Goal: Navigation & Orientation: Find specific page/section

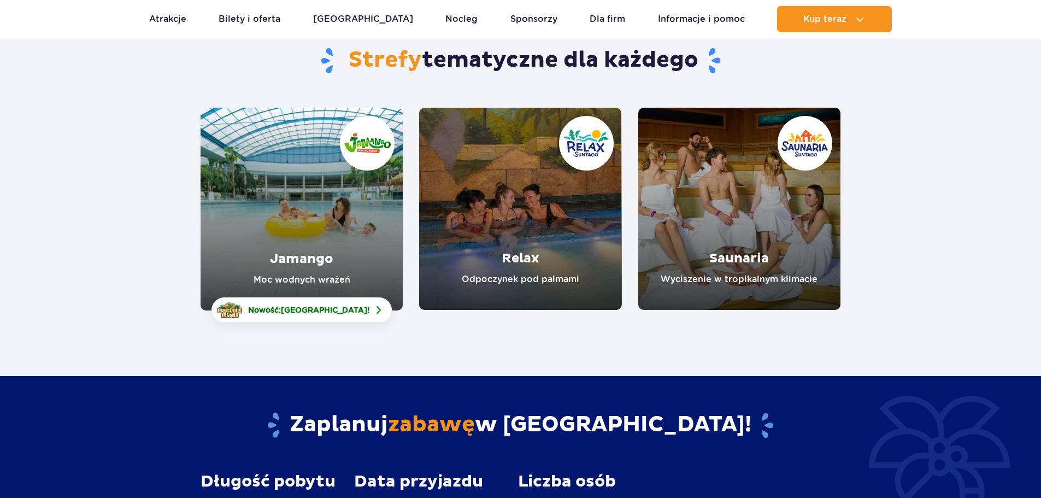
scroll to position [109, 0]
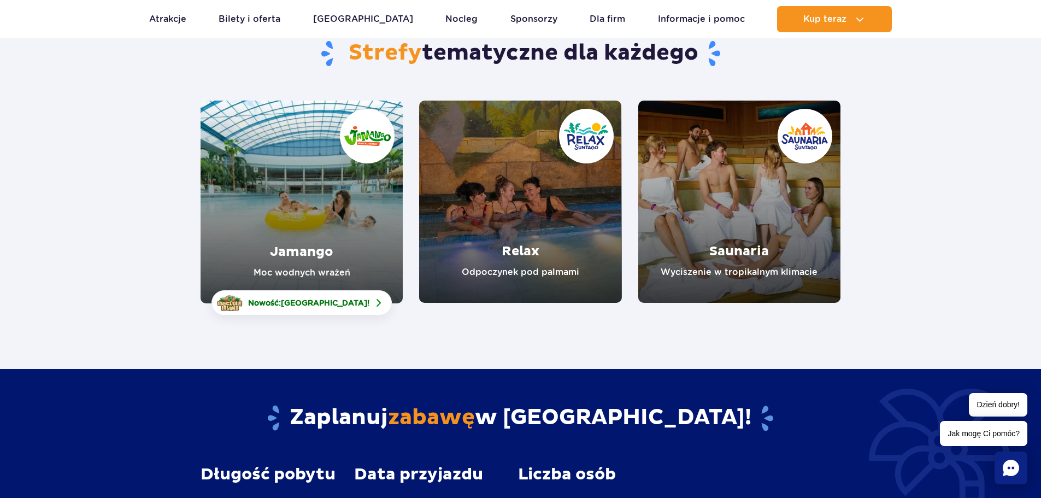
click at [294, 198] on link "Jamango" at bounding box center [302, 202] width 202 height 203
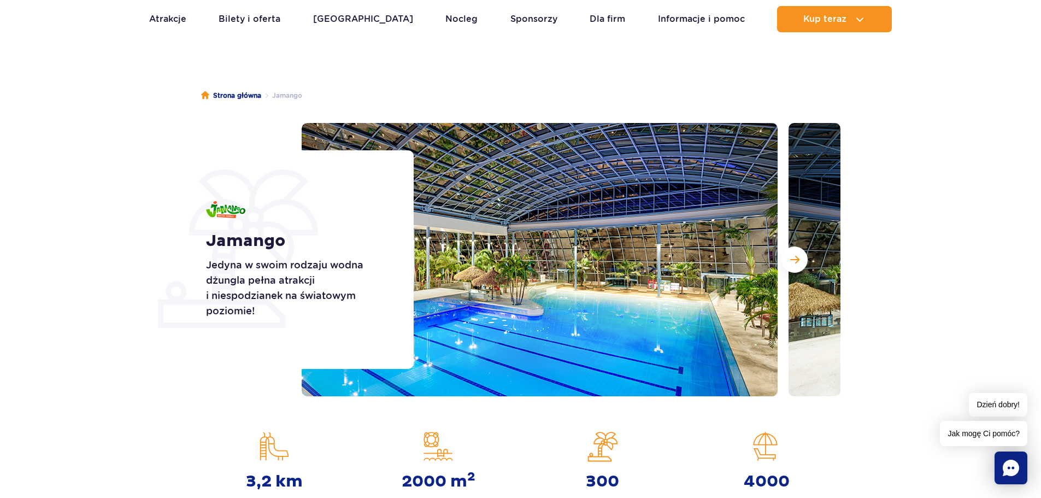
scroll to position [55, 0]
drag, startPoint x: 305, startPoint y: 355, endPoint x: 949, endPoint y: 322, distance: 644.6
click at [949, 322] on section "Jamango Jedyna w swoim rodzaju wodna dżungla pełna atrakcji i niespodzianek na …" at bounding box center [520, 258] width 1041 height 273
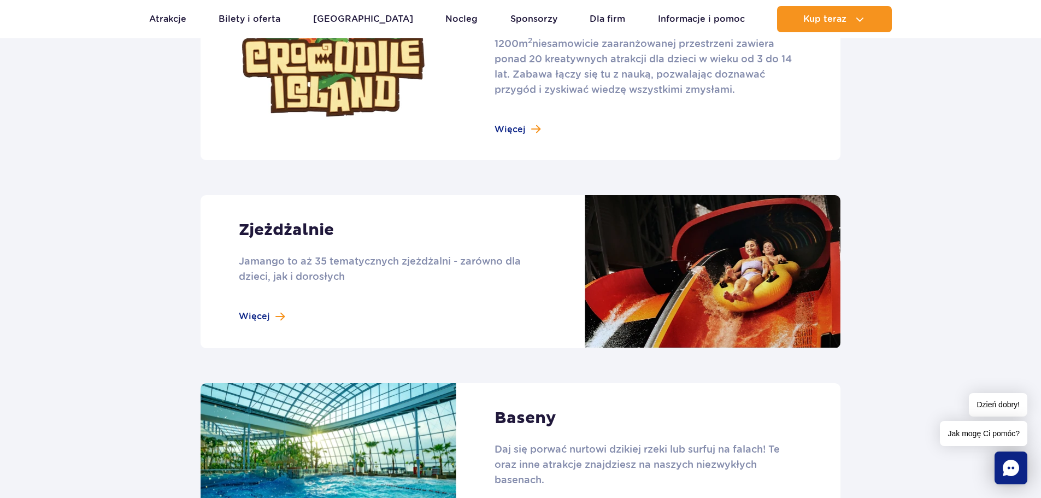
scroll to position [874, 0]
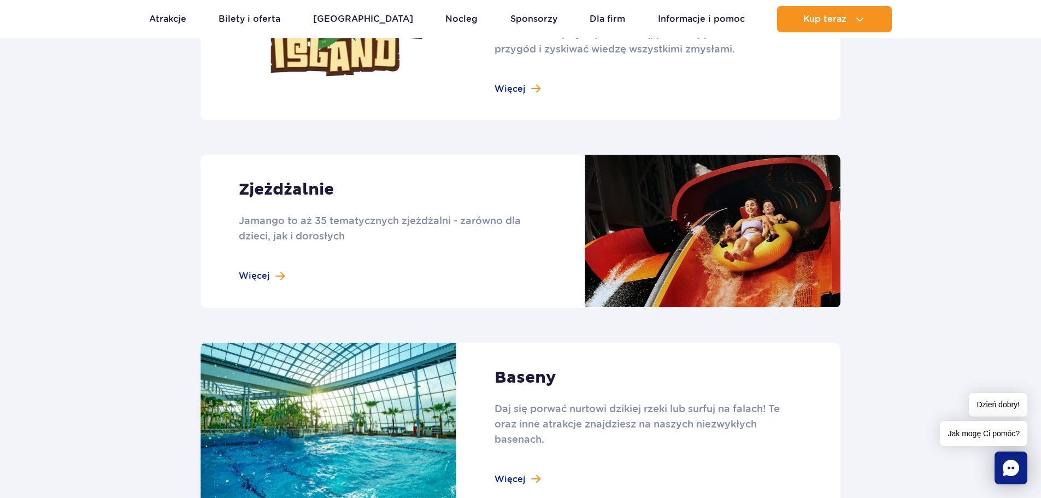
click at [271, 275] on link at bounding box center [521, 231] width 640 height 153
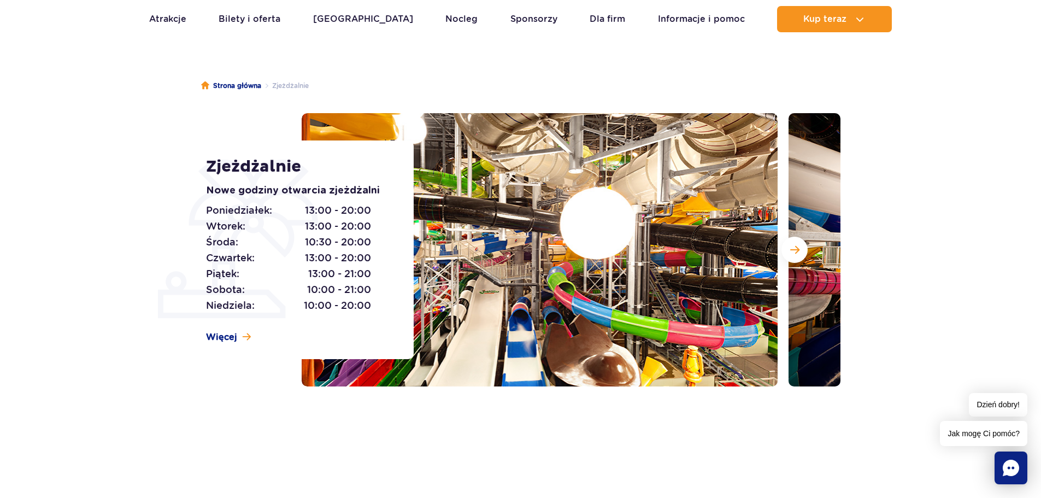
scroll to position [164, 0]
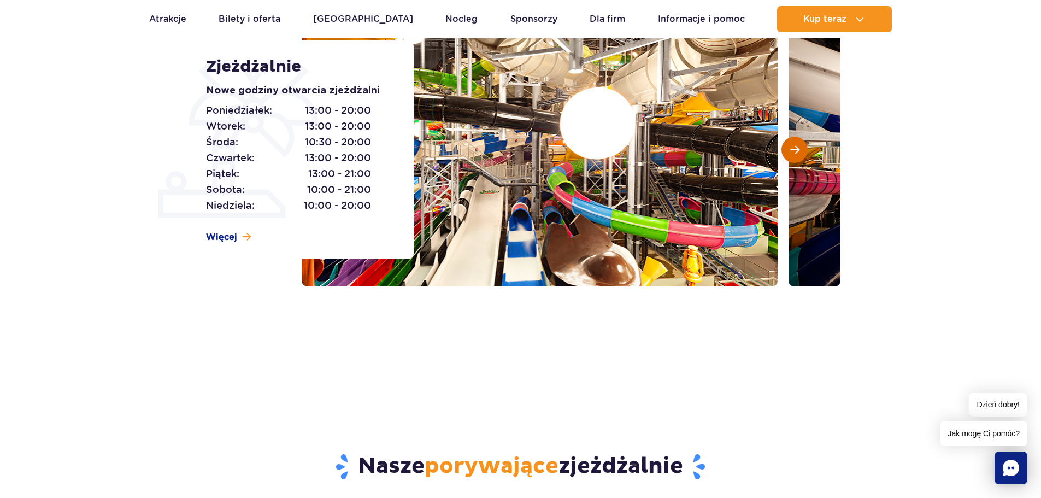
click at [797, 148] on span "Następny slajd" at bounding box center [794, 150] width 9 height 10
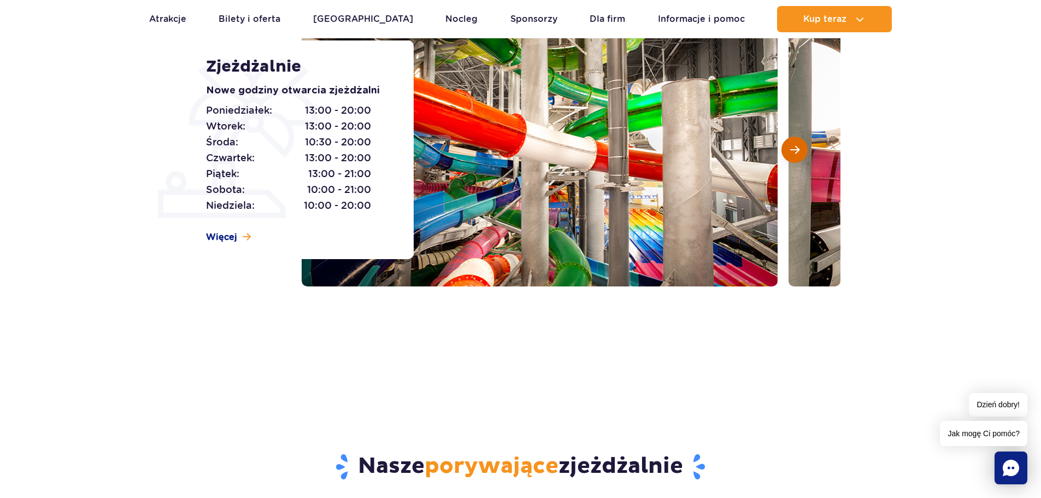
click at [798, 148] on span "Następny slajd" at bounding box center [794, 150] width 9 height 10
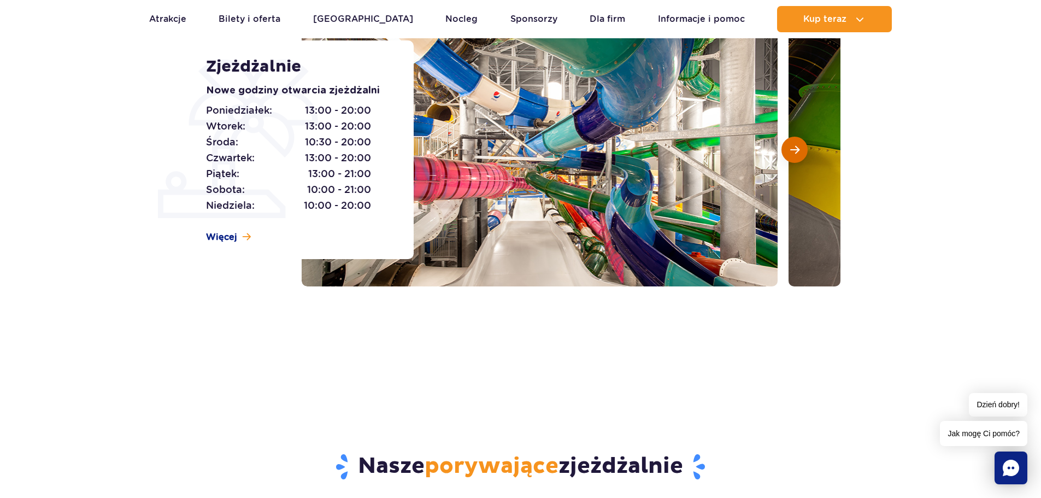
click at [798, 148] on span "Następny slajd" at bounding box center [794, 150] width 9 height 10
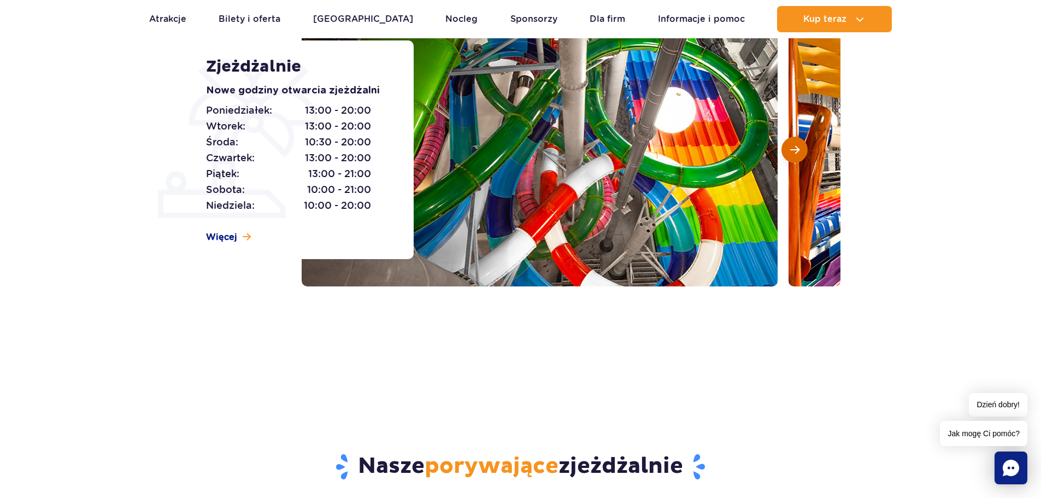
click at [798, 148] on span "Następny slajd" at bounding box center [794, 150] width 9 height 10
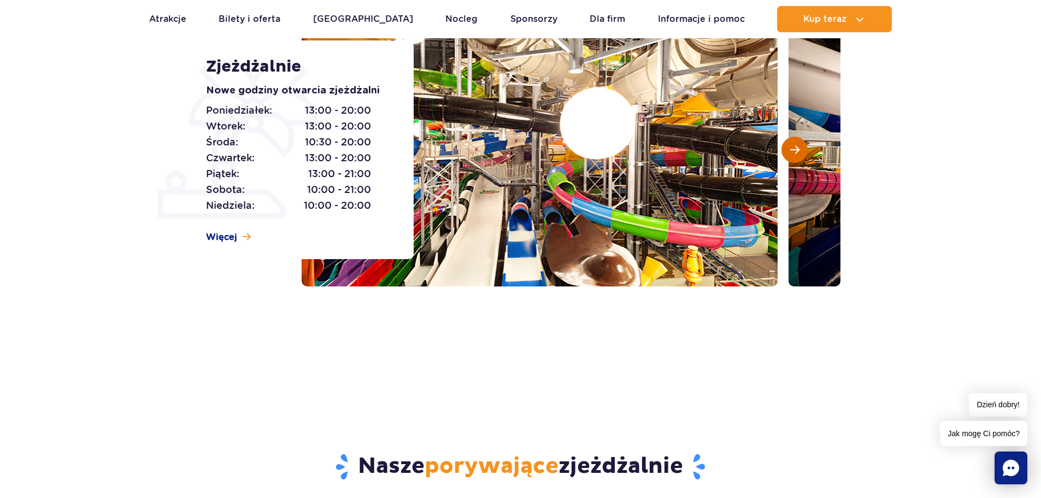
click at [798, 148] on span "Następny slajd" at bounding box center [794, 150] width 9 height 10
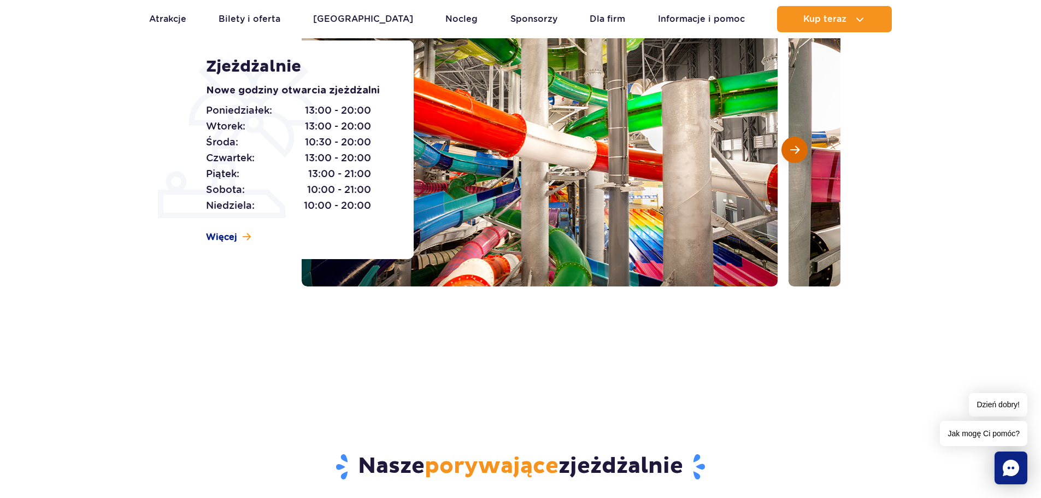
click at [798, 148] on span "Następny slajd" at bounding box center [794, 150] width 9 height 10
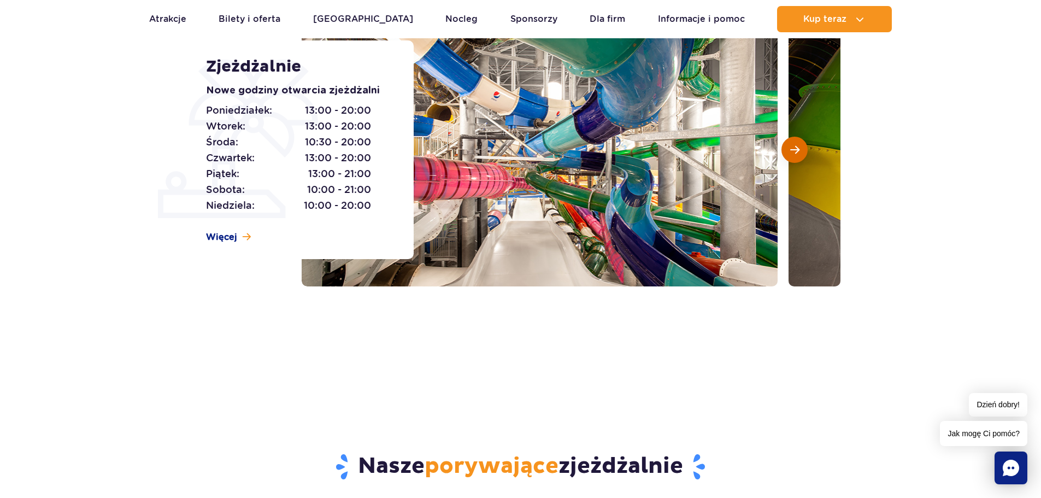
click at [798, 148] on span "Następny slajd" at bounding box center [794, 150] width 9 height 10
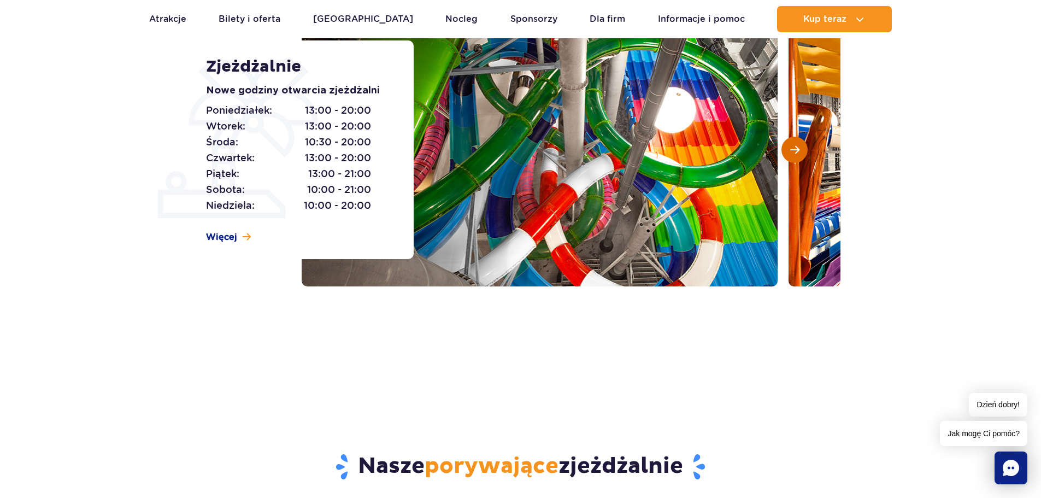
click at [798, 150] on span "Następny slajd" at bounding box center [794, 150] width 9 height 10
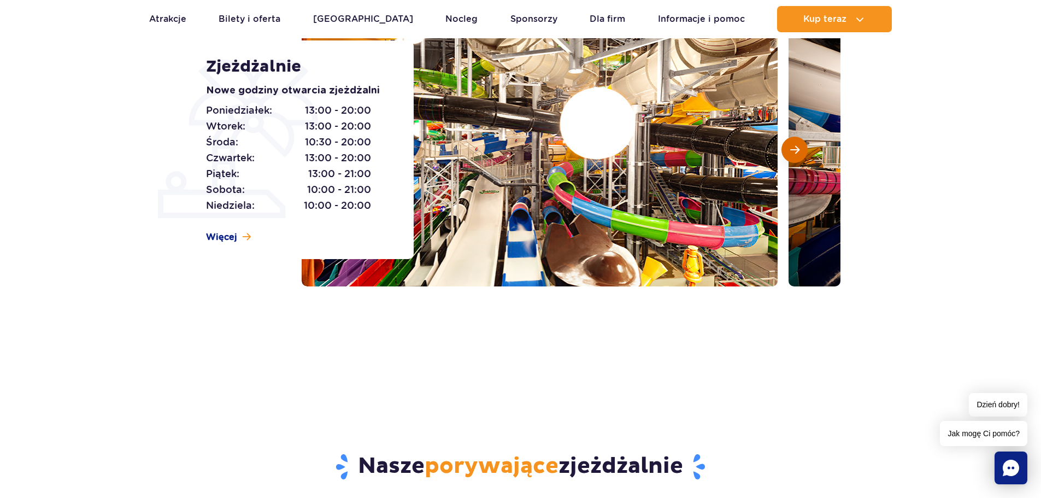
click at [802, 152] on button "Następny slajd" at bounding box center [794, 150] width 26 height 26
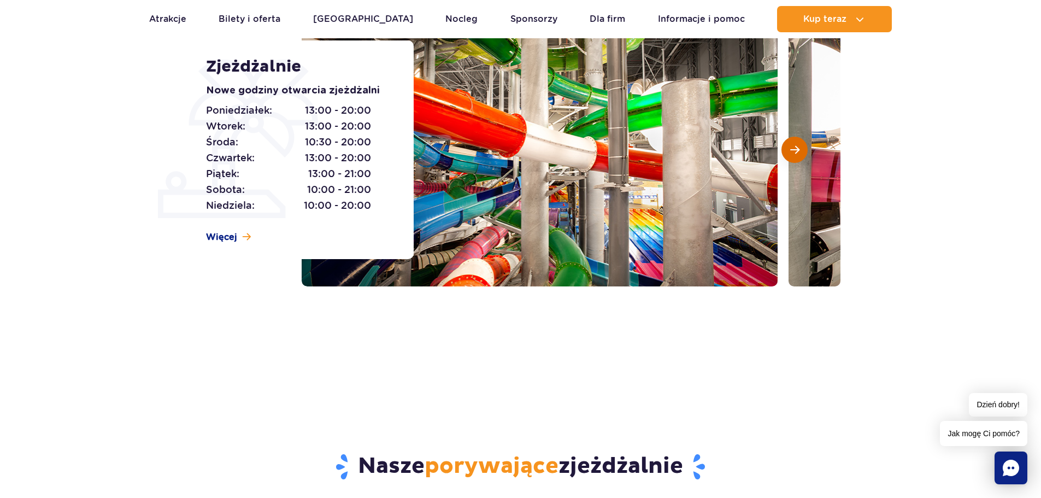
click at [799, 150] on span "Następny slajd" at bounding box center [794, 150] width 9 height 10
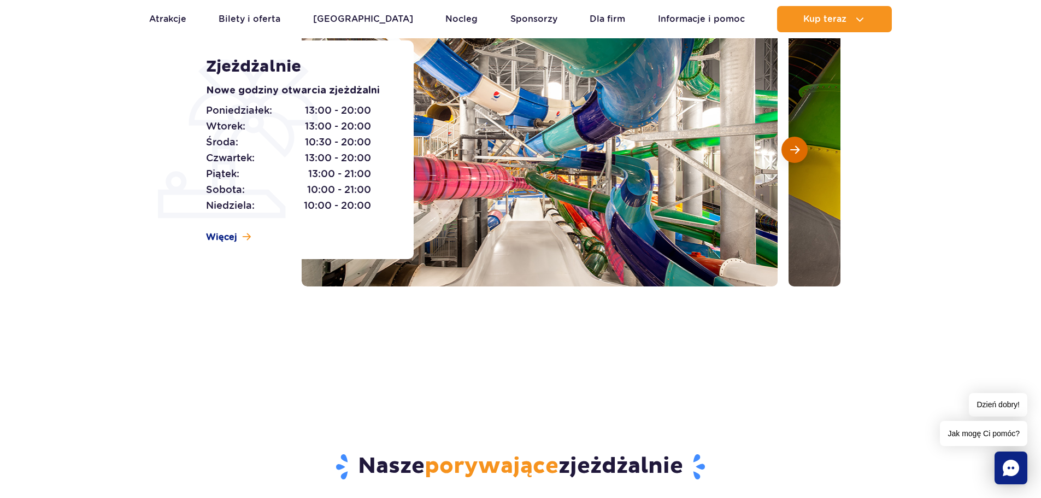
click at [799, 150] on span "Następny slajd" at bounding box center [794, 150] width 9 height 10
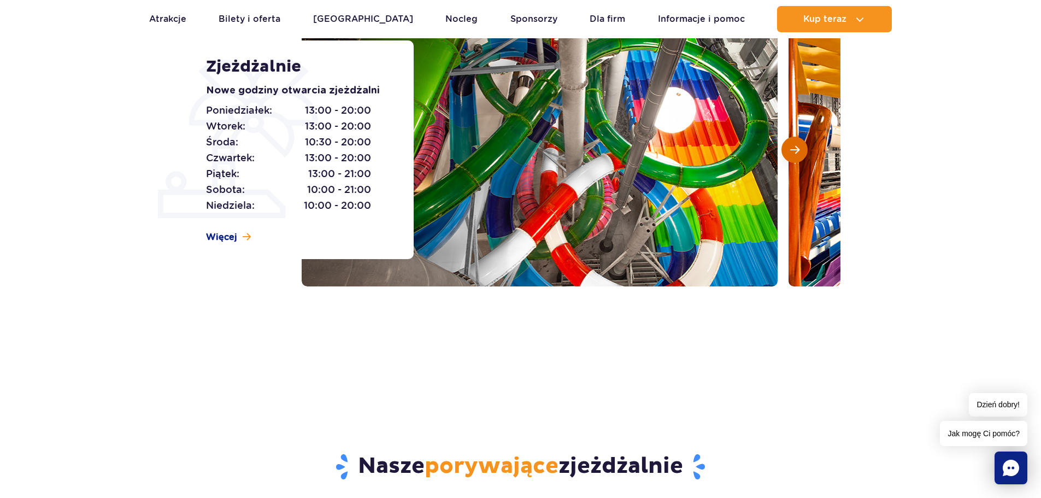
click at [799, 150] on span "Następny slajd" at bounding box center [794, 150] width 9 height 10
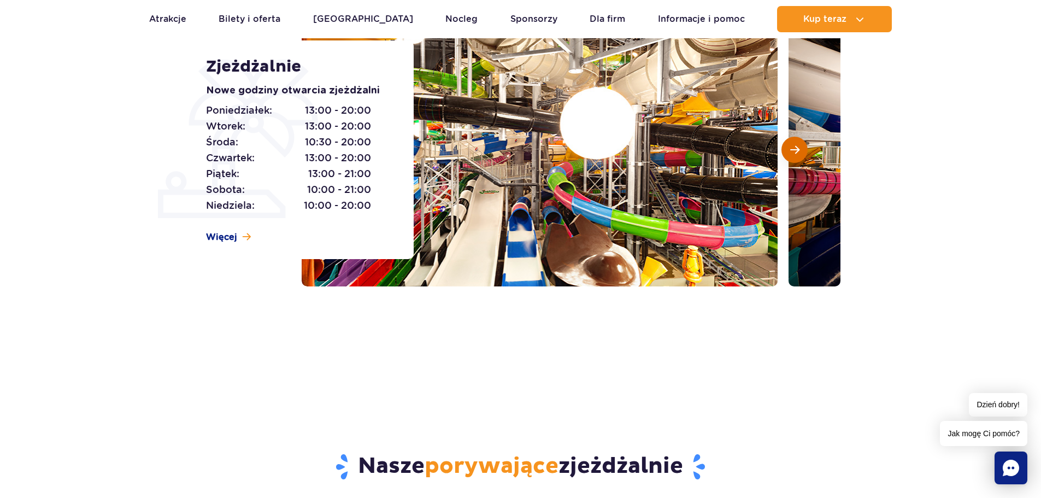
click at [797, 150] on span "Następny slajd" at bounding box center [794, 150] width 9 height 10
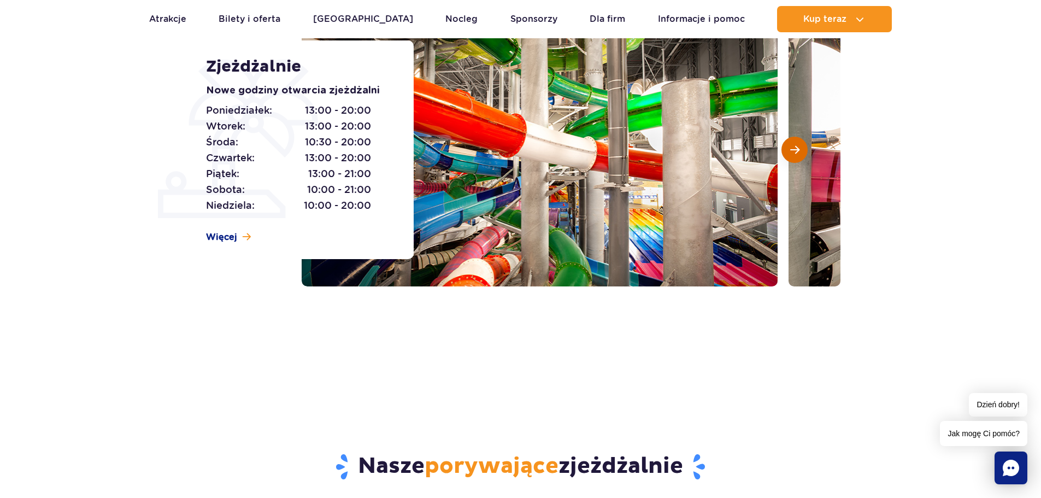
click at [798, 152] on span "Następny slajd" at bounding box center [794, 150] width 9 height 10
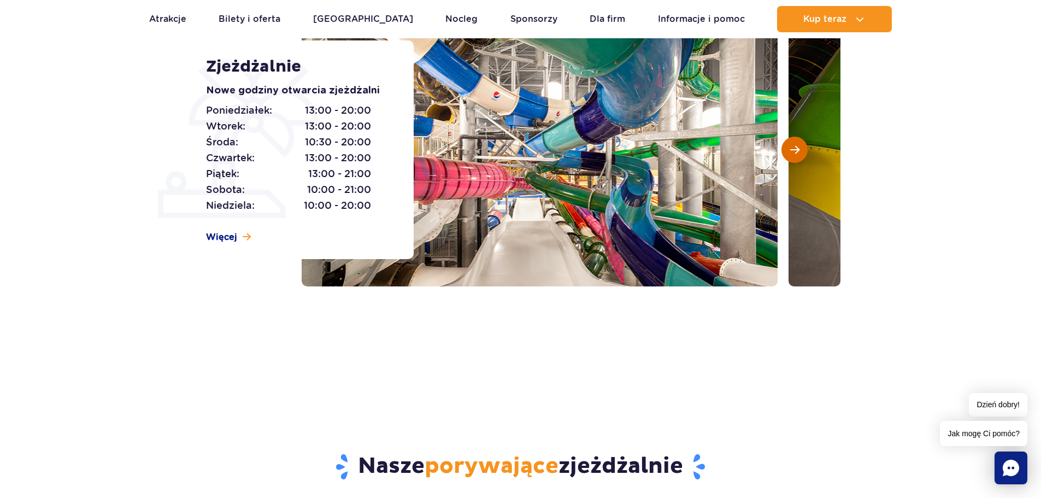
click at [798, 153] on span "Następny slajd" at bounding box center [794, 150] width 9 height 10
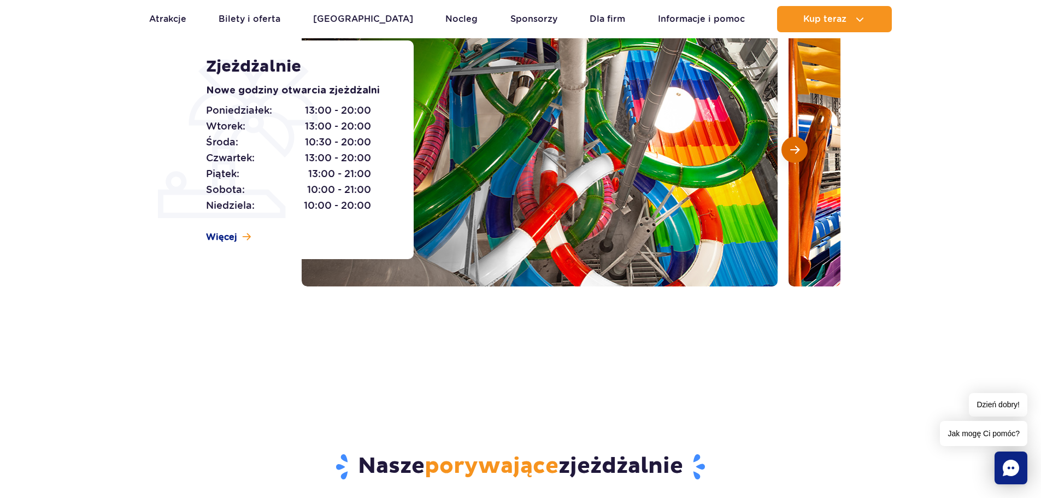
click at [799, 153] on button "Następny slajd" at bounding box center [794, 150] width 26 height 26
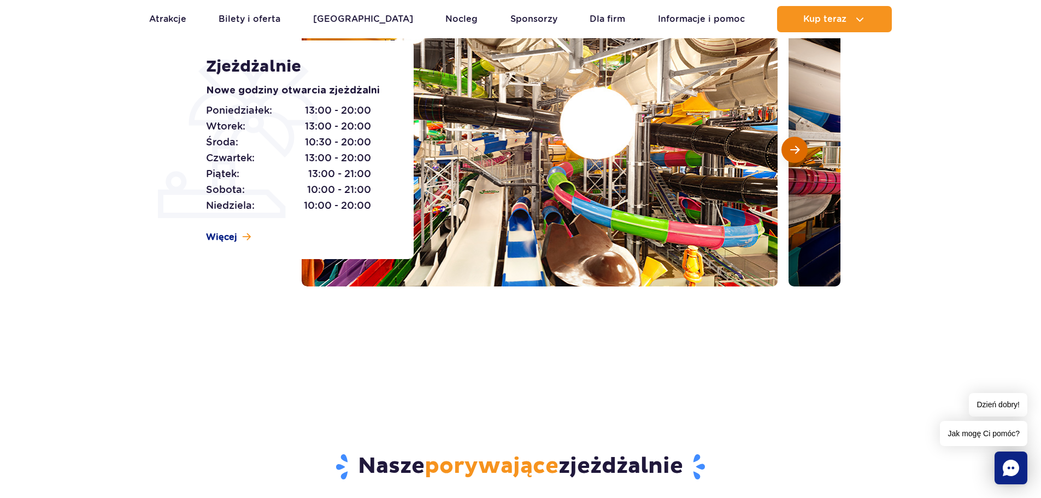
click at [803, 155] on button "Następny slajd" at bounding box center [794, 150] width 26 height 26
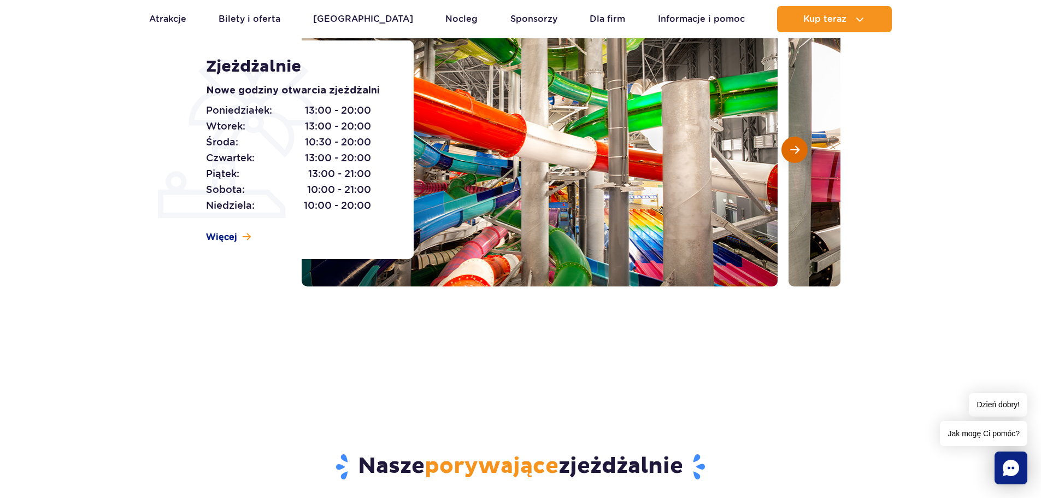
click at [803, 155] on button "Następny slajd" at bounding box center [794, 150] width 26 height 26
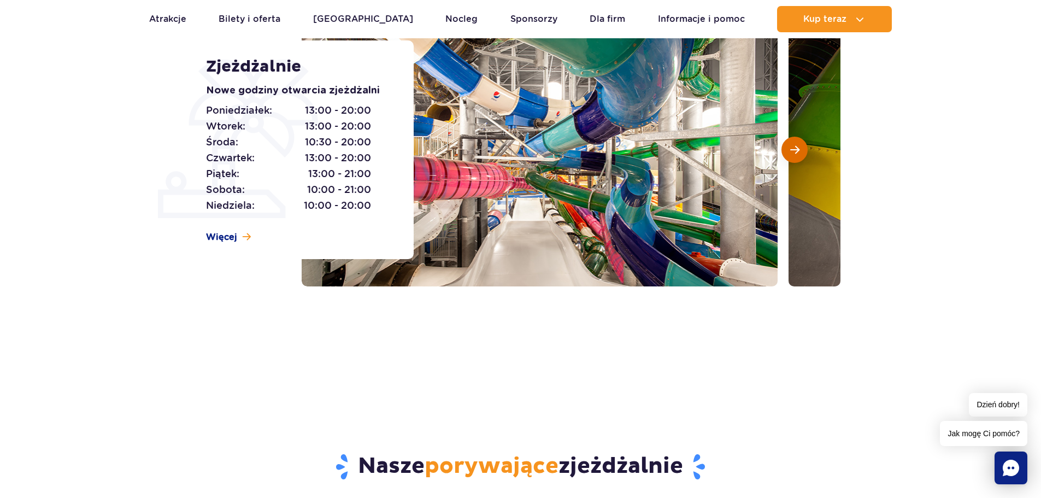
click at [788, 152] on button "Następny slajd" at bounding box center [794, 150] width 26 height 26
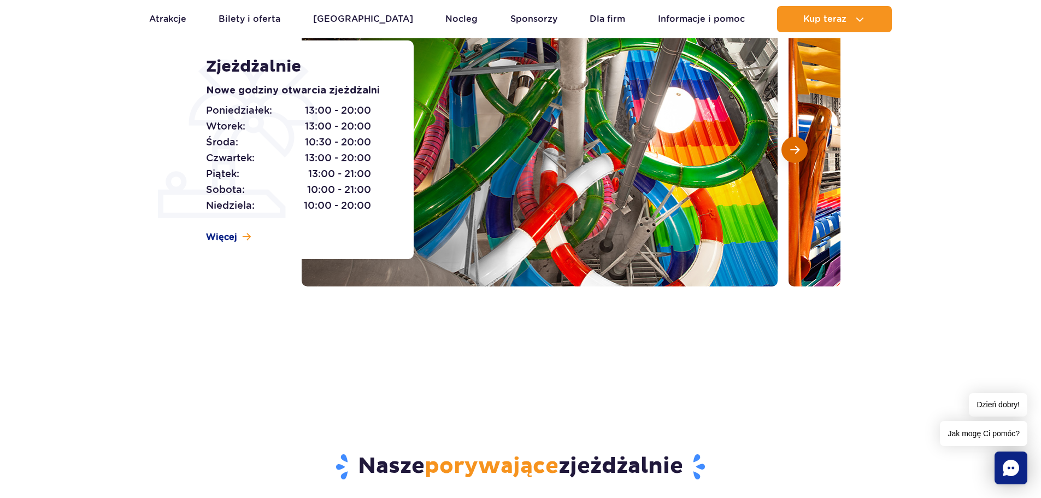
click at [788, 152] on button "Następny slajd" at bounding box center [794, 150] width 26 height 26
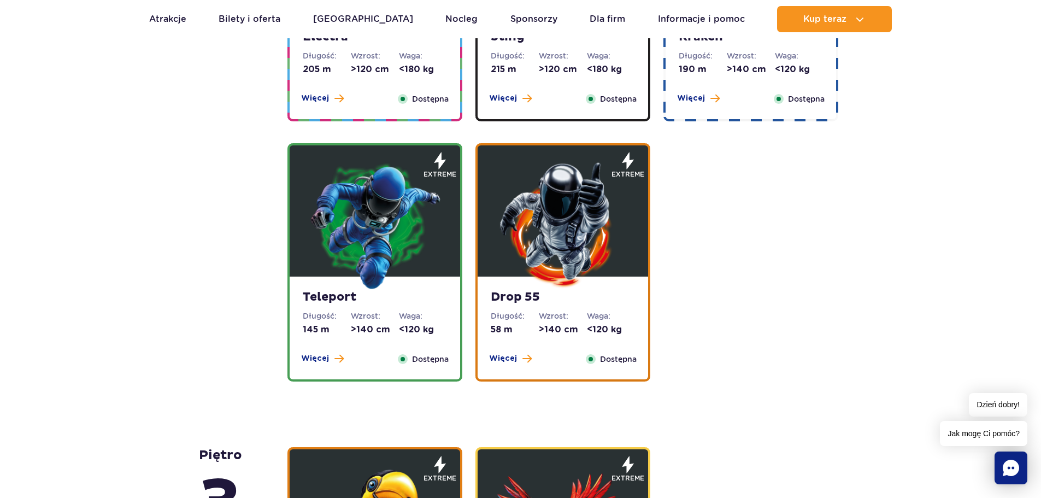
scroll to position [1421, 0]
